Goal: Task Accomplishment & Management: Manage account settings

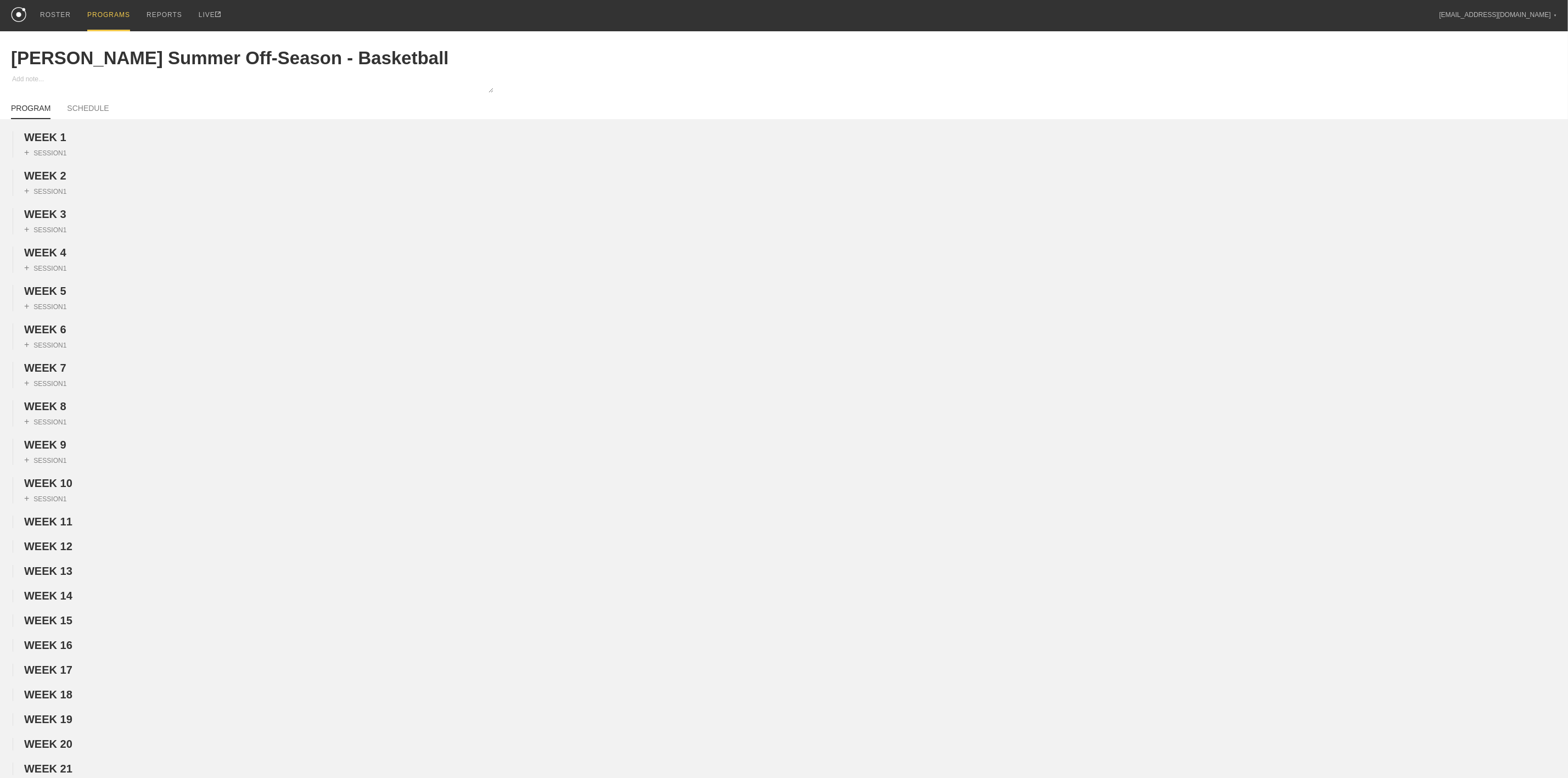
click at [112, 8] on div "PROGRAMS" at bounding box center [109, 15] width 43 height 31
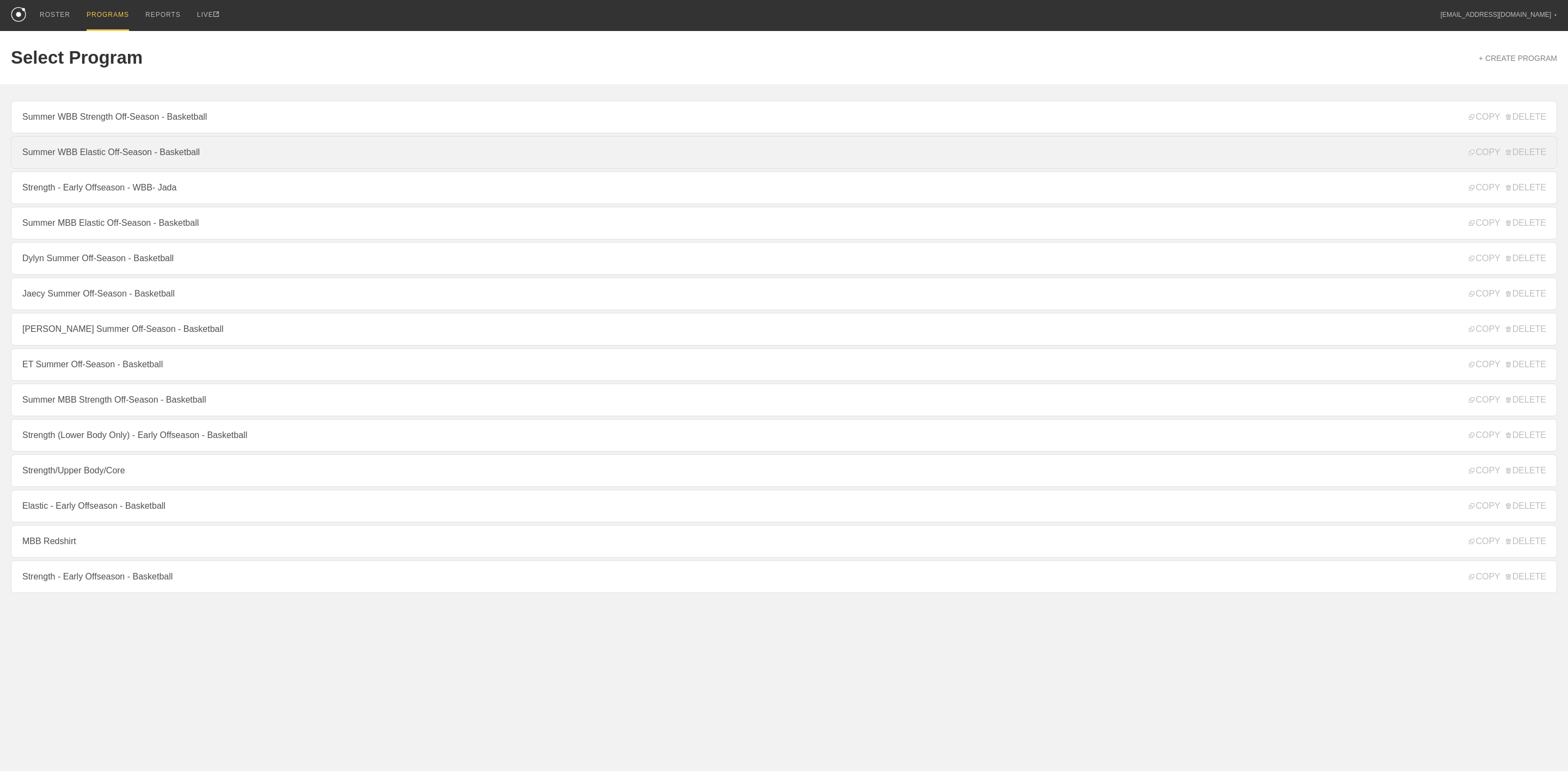
click at [105, 162] on link "Summer WBB Elastic Off-Season - Basketball" at bounding box center [784, 153] width 1546 height 33
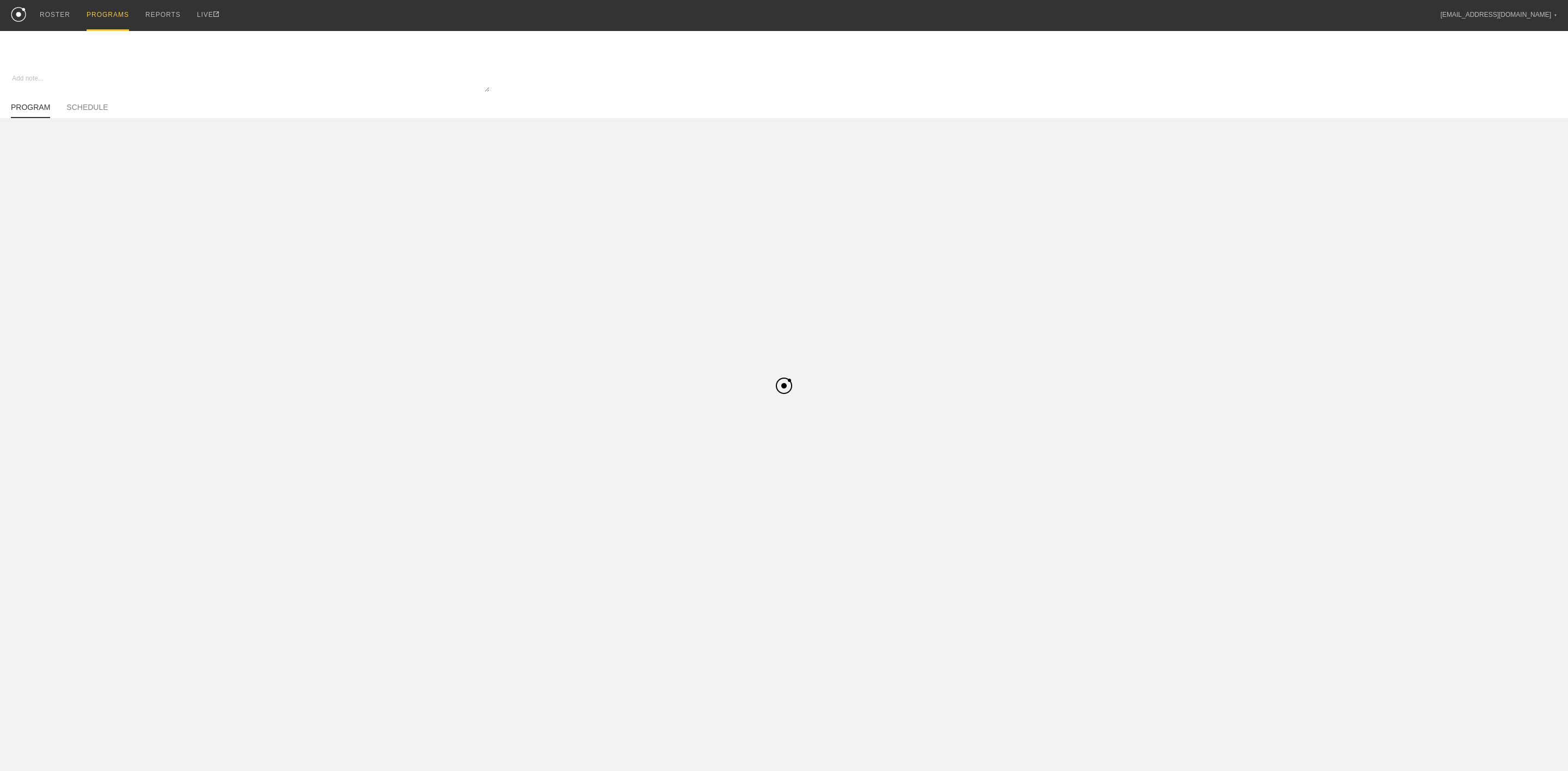
type textarea "x"
type input "Summer WBB Elastic Off-Season - Basketball"
